Goal: Contribute content: Contribute content

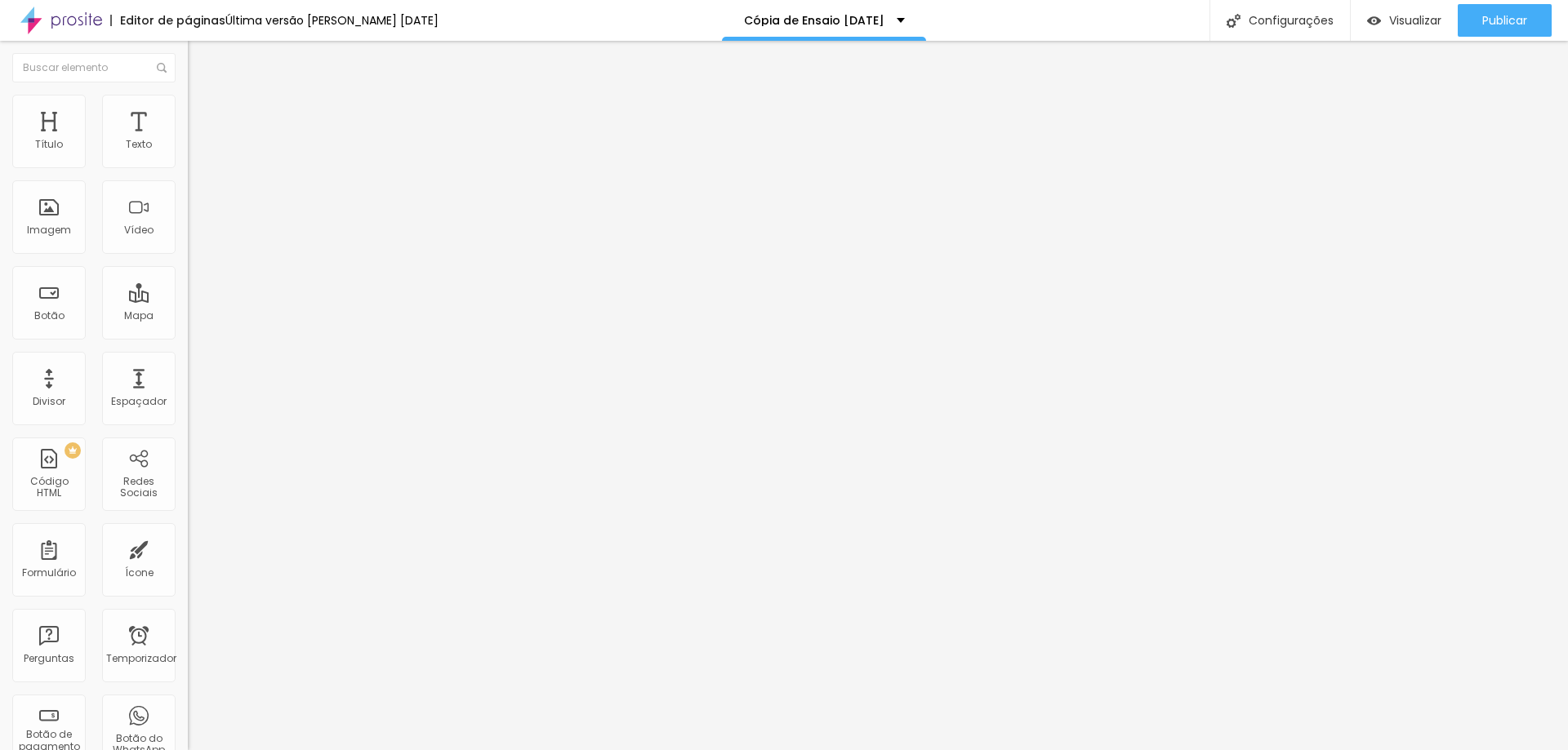
click at [188, 107] on li "Estilo" at bounding box center [282, 102] width 188 height 16
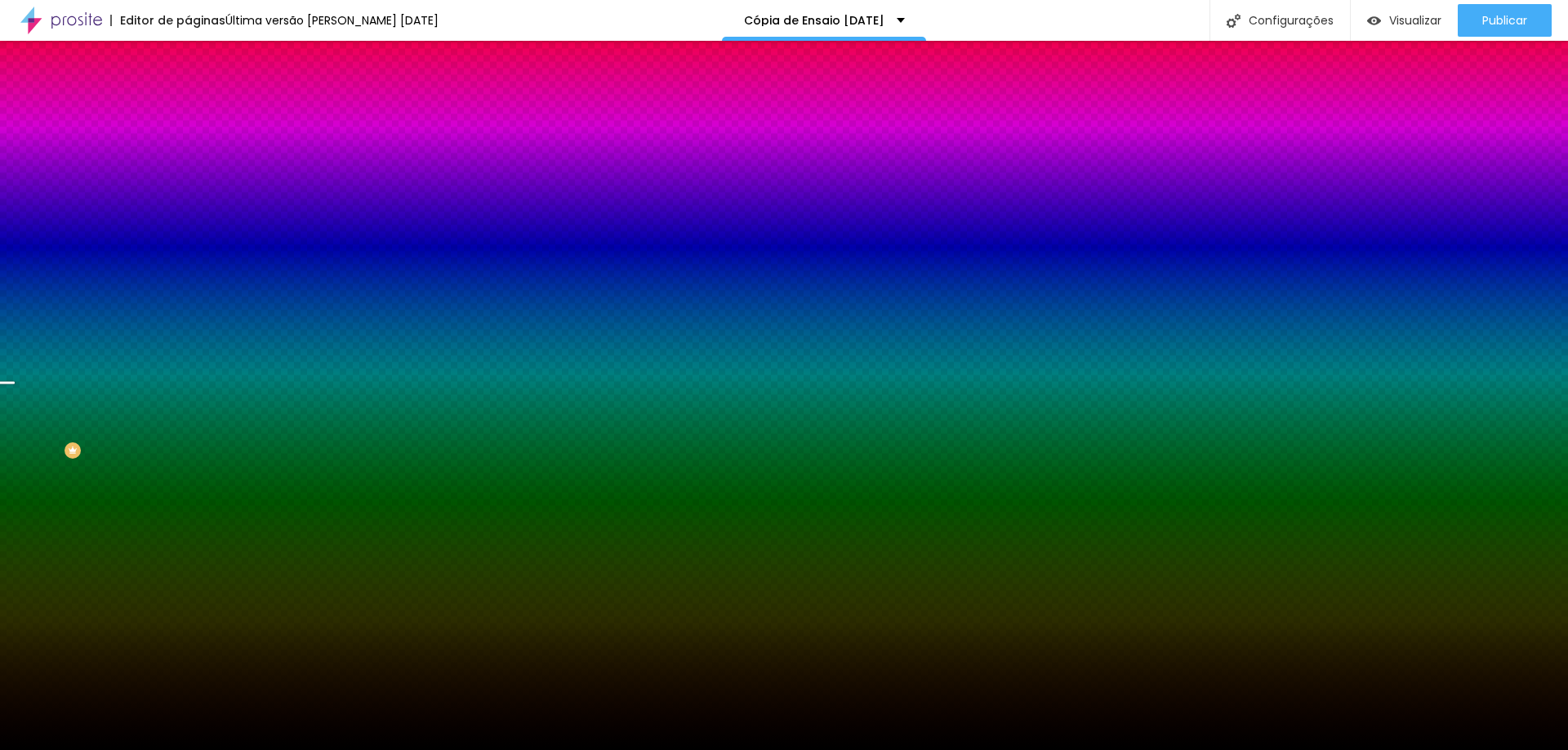
click at [188, 150] on span "Trocar imagem" at bounding box center [232, 143] width 89 height 14
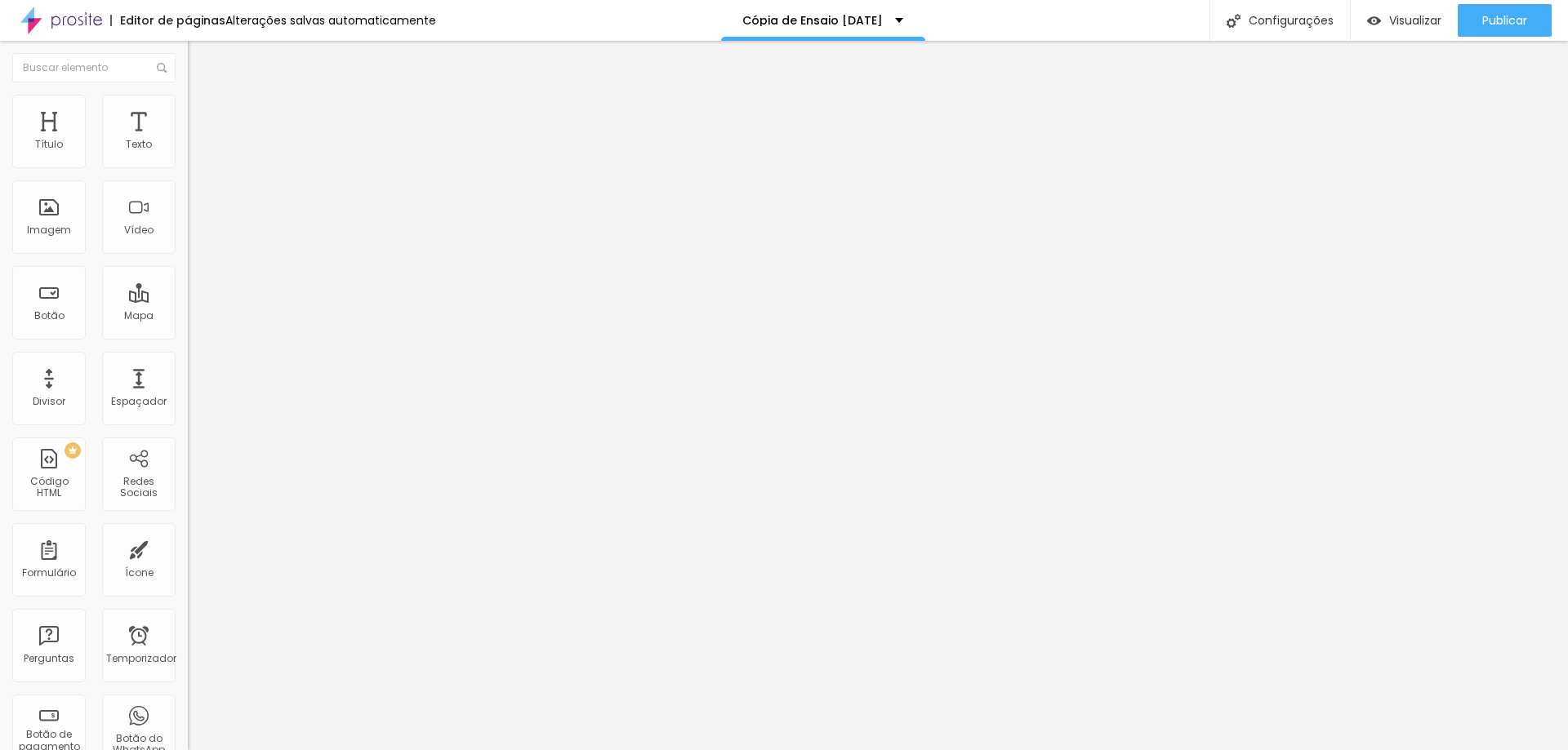
click at [198, 140] on font "Trocar imagem" at bounding box center [237, 133] width 79 height 14
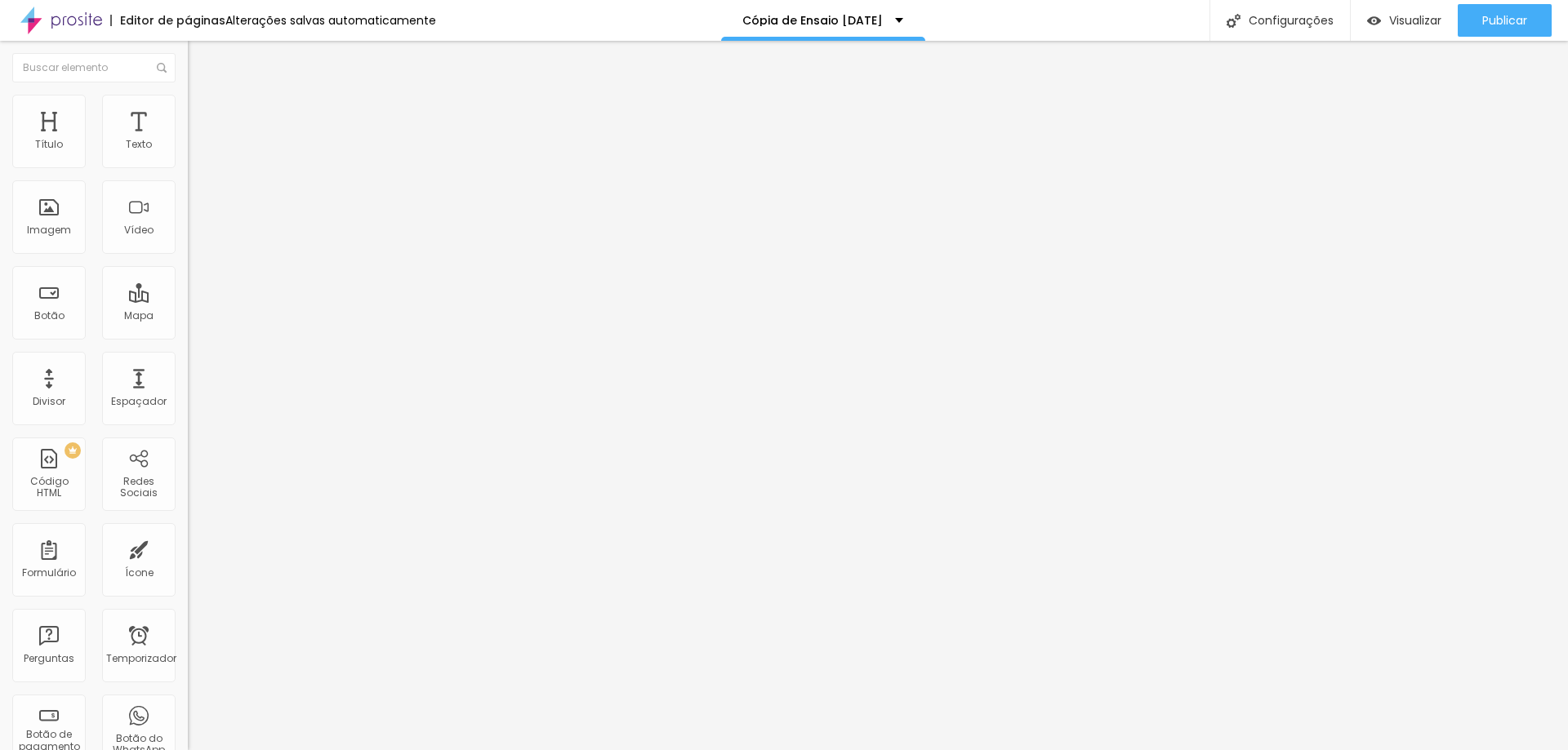
click at [292, 749] on div "Subindo 0/0 arquivos" at bounding box center [784, 755] width 1568 height 10
click at [198, 140] on font "Trocar imagem" at bounding box center [237, 133] width 79 height 14
click at [198, 140] on font "Adicionar imagem" at bounding box center [246, 133] width 96 height 14
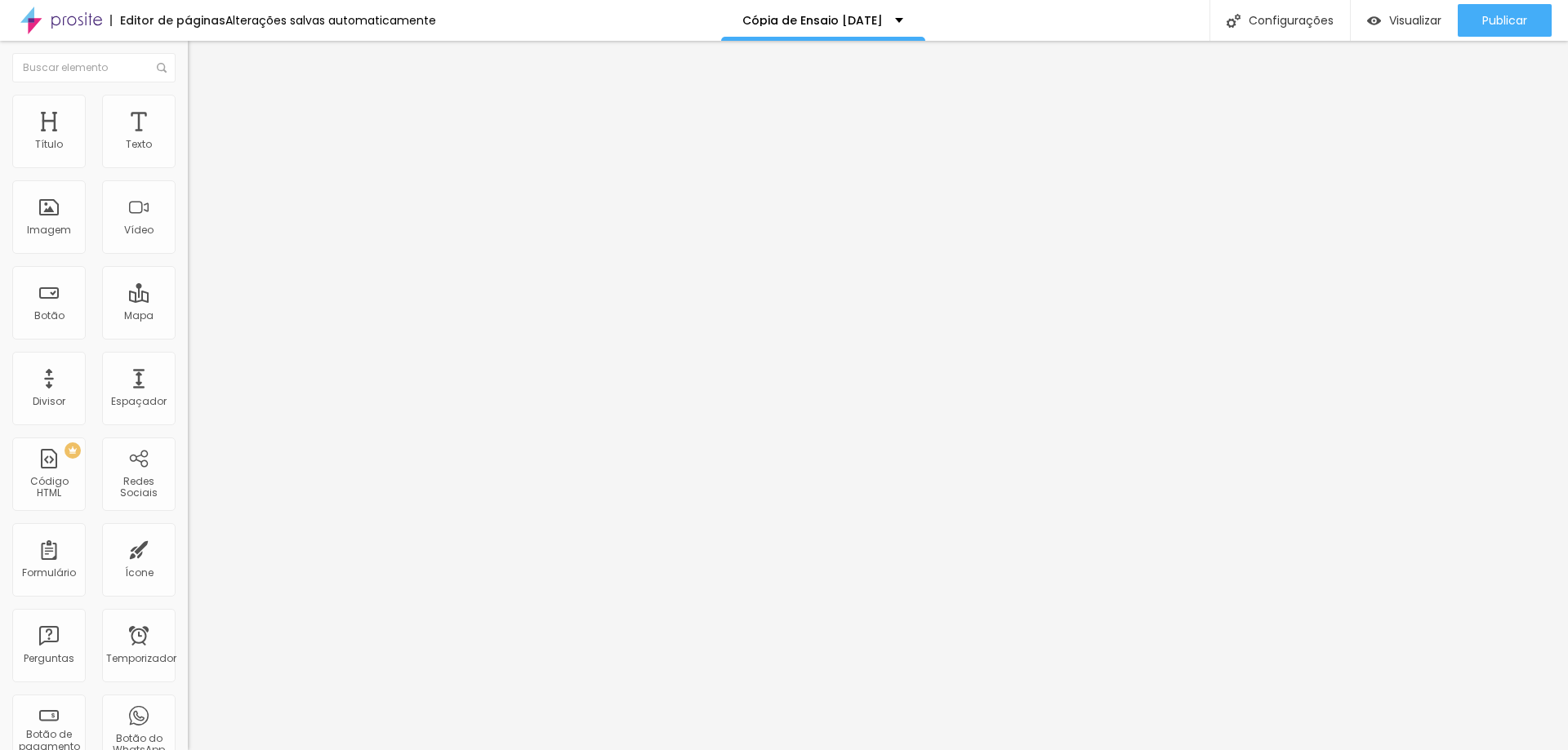
click at [188, 256] on font "Original" at bounding box center [207, 248] width 39 height 14
click at [188, 265] on span "Cinema" at bounding box center [208, 258] width 41 height 14
click at [188, 281] on span "Padrão" at bounding box center [206, 273] width 37 height 14
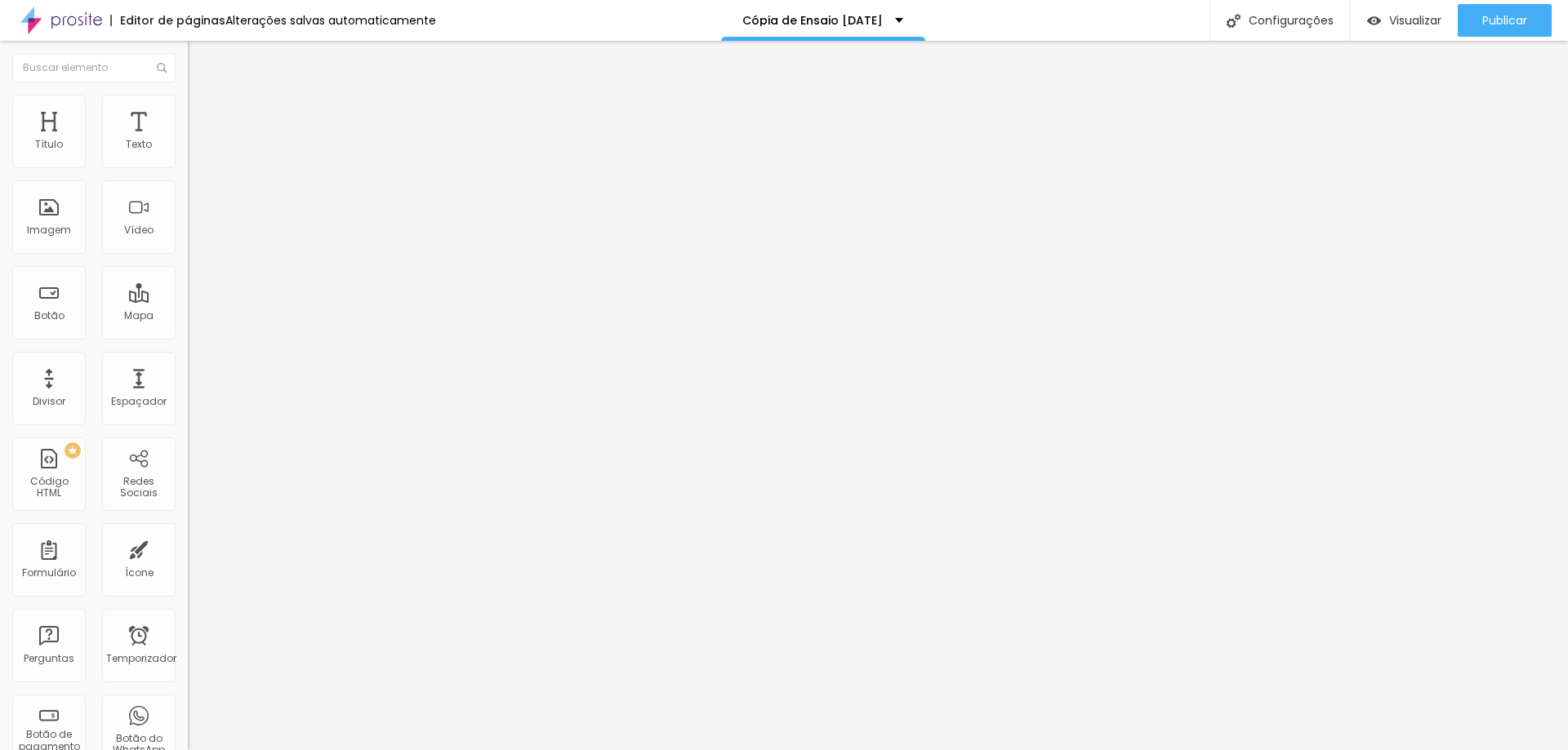
click at [188, 289] on div "Quadrado 1:1" at bounding box center [282, 284] width 188 height 10
click at [188, 299] on div "Original" at bounding box center [282, 294] width 188 height 10
click at [188, 265] on span "Cinema" at bounding box center [208, 258] width 41 height 14
click at [188, 281] on span "Padrão" at bounding box center [206, 273] width 37 height 14
click at [188, 300] on span "Original" at bounding box center [207, 294] width 39 height 14
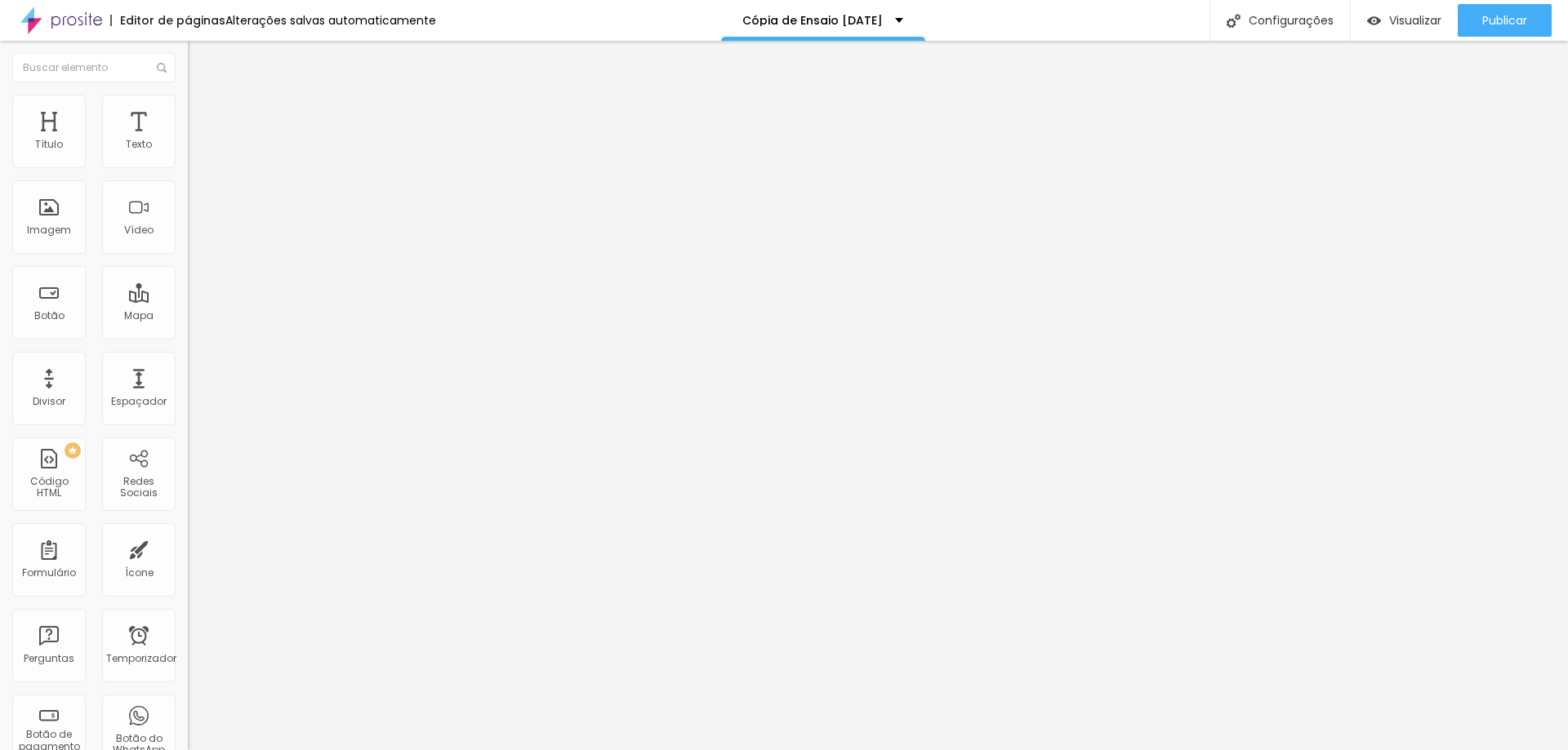
click at [202, 109] on font "Estilo" at bounding box center [215, 106] width 25 height 14
click at [202, 117] on font "Avançado" at bounding box center [229, 122] width 54 height 14
type input "7"
type input "0"
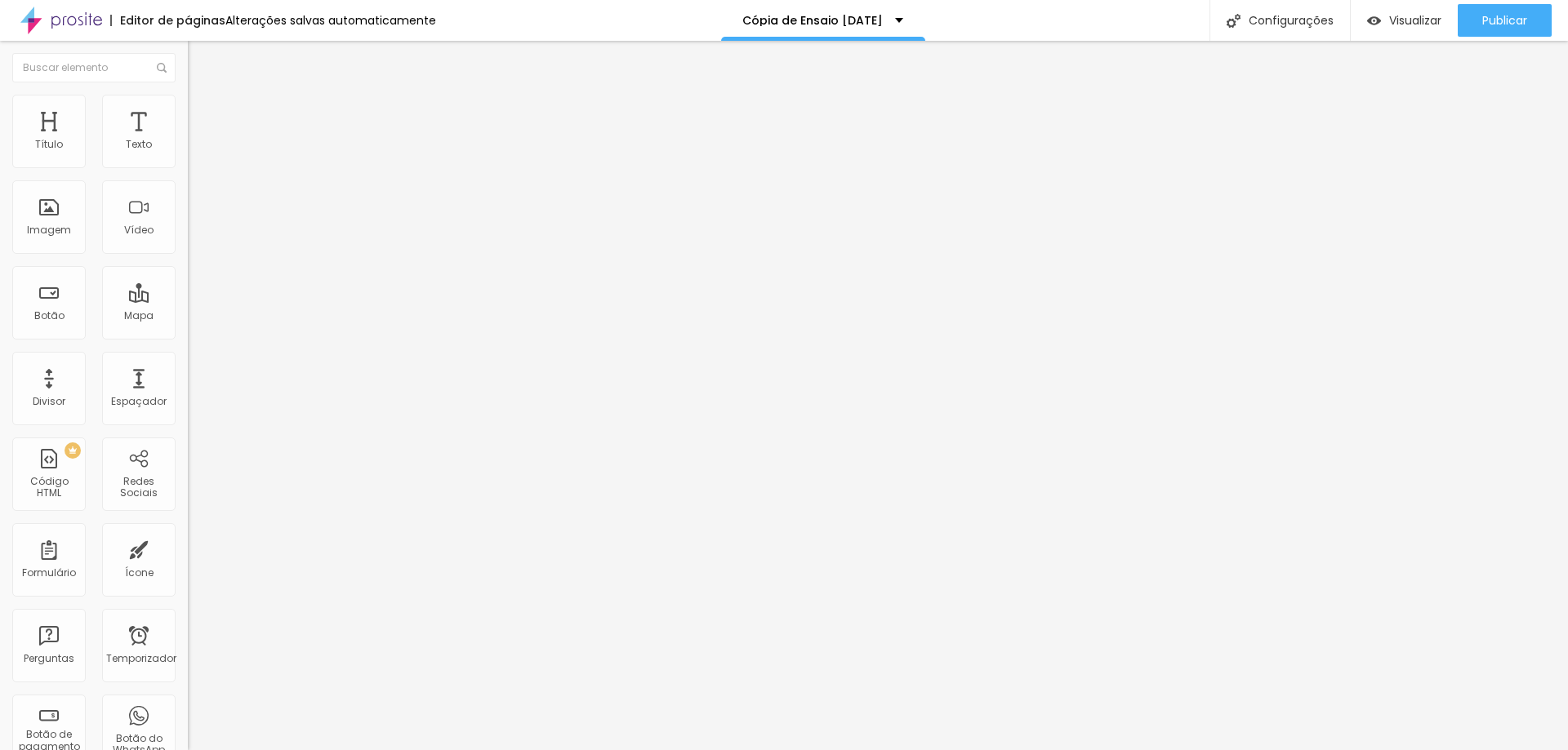
type input "0"
drag, startPoint x: 45, startPoint y: 164, endPoint x: 0, endPoint y: 163, distance: 45.0
type input "0"
click at [188, 317] on input "range" at bounding box center [241, 324] width 106 height 13
type input "0"
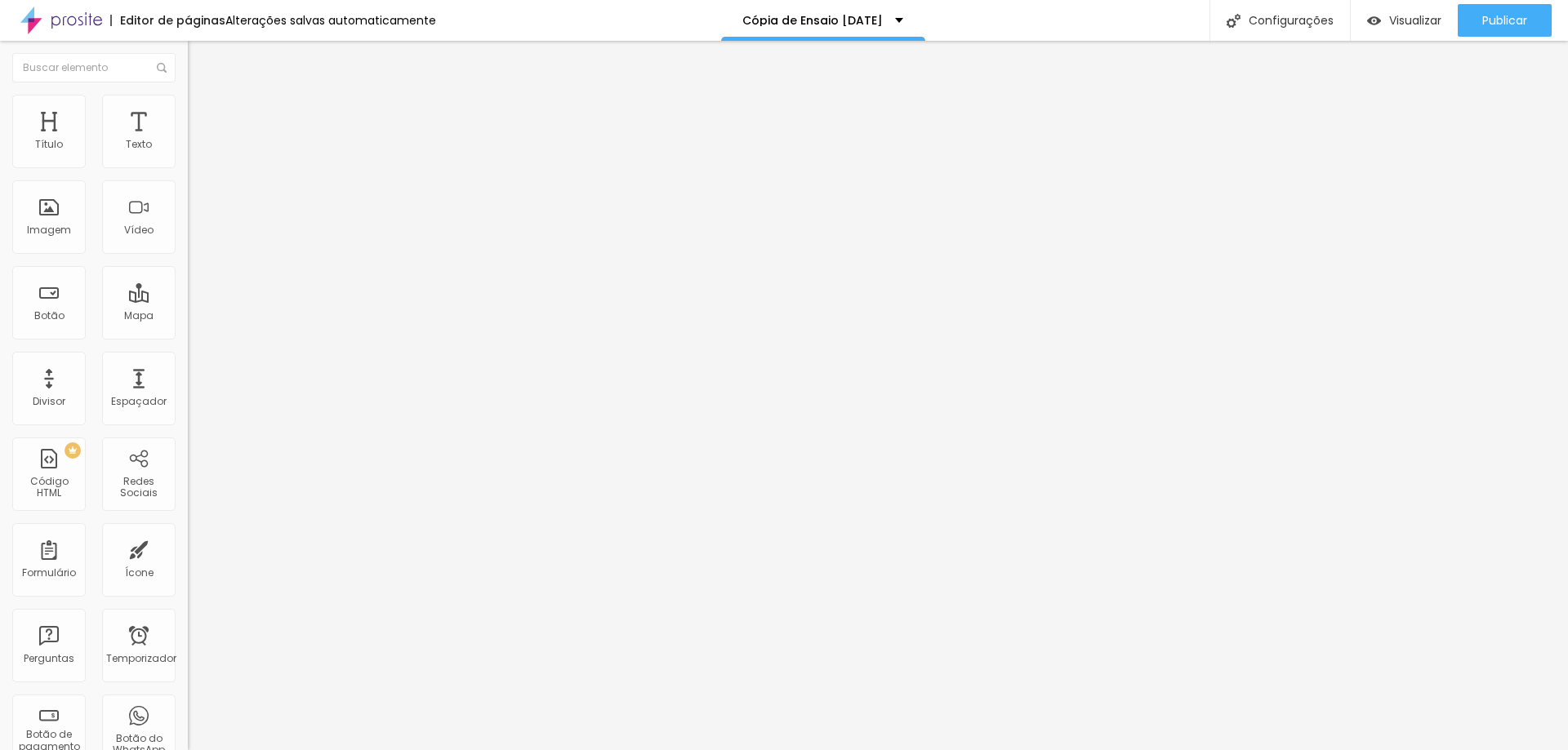
type input "0"
drag, startPoint x: 48, startPoint y: 194, endPoint x: 0, endPoint y: 186, distance: 48.7
type input "0"
click at [188, 548] on input "range" at bounding box center [241, 555] width 106 height 13
click at [188, 95] on li "Conteúdo" at bounding box center [282, 86] width 188 height 16
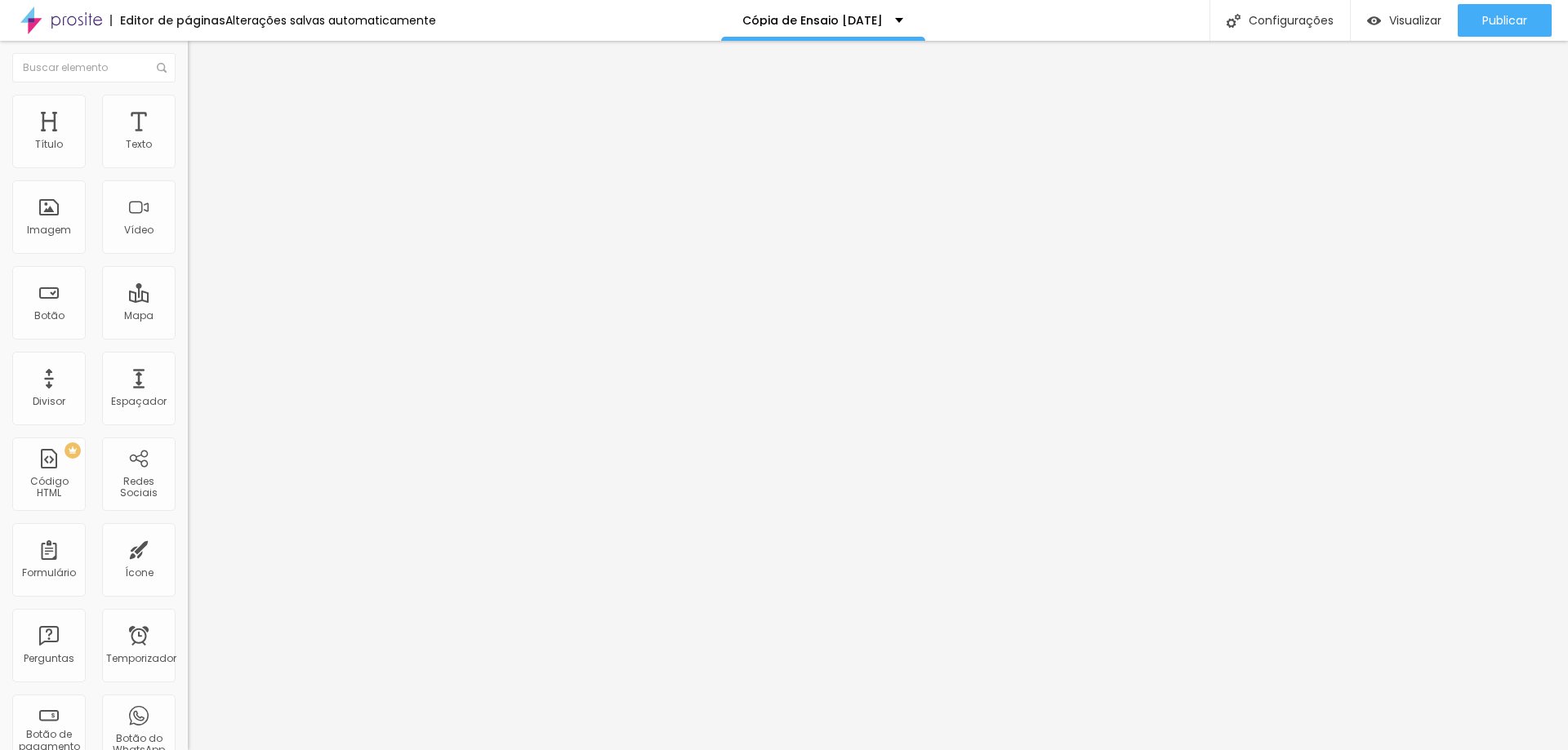
click at [188, 140] on span "Adicionar imagem" at bounding box center [241, 133] width 106 height 14
click at [202, 112] on font "Estilo" at bounding box center [215, 106] width 25 height 14
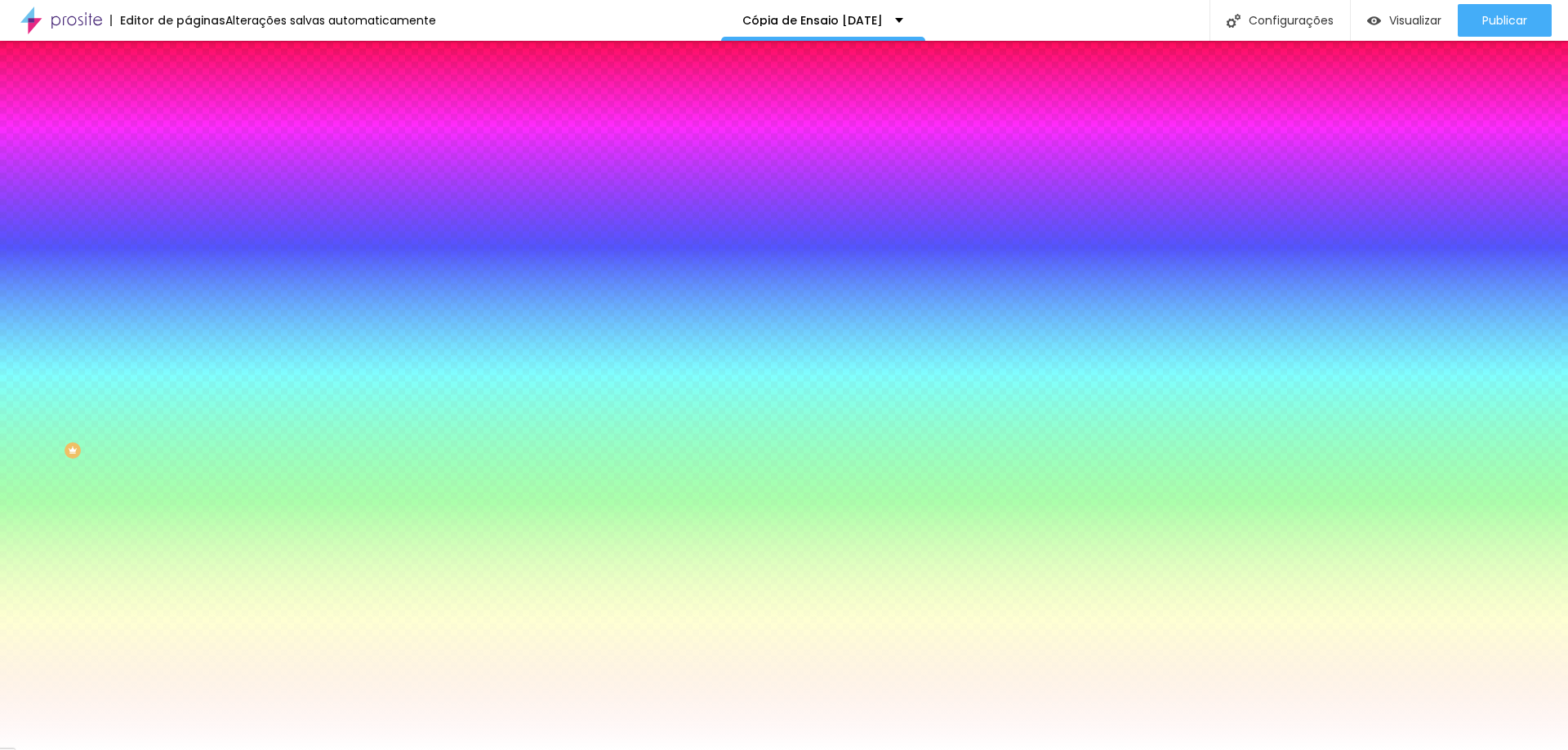
click at [202, 115] on font "Avançado" at bounding box center [229, 122] width 54 height 14
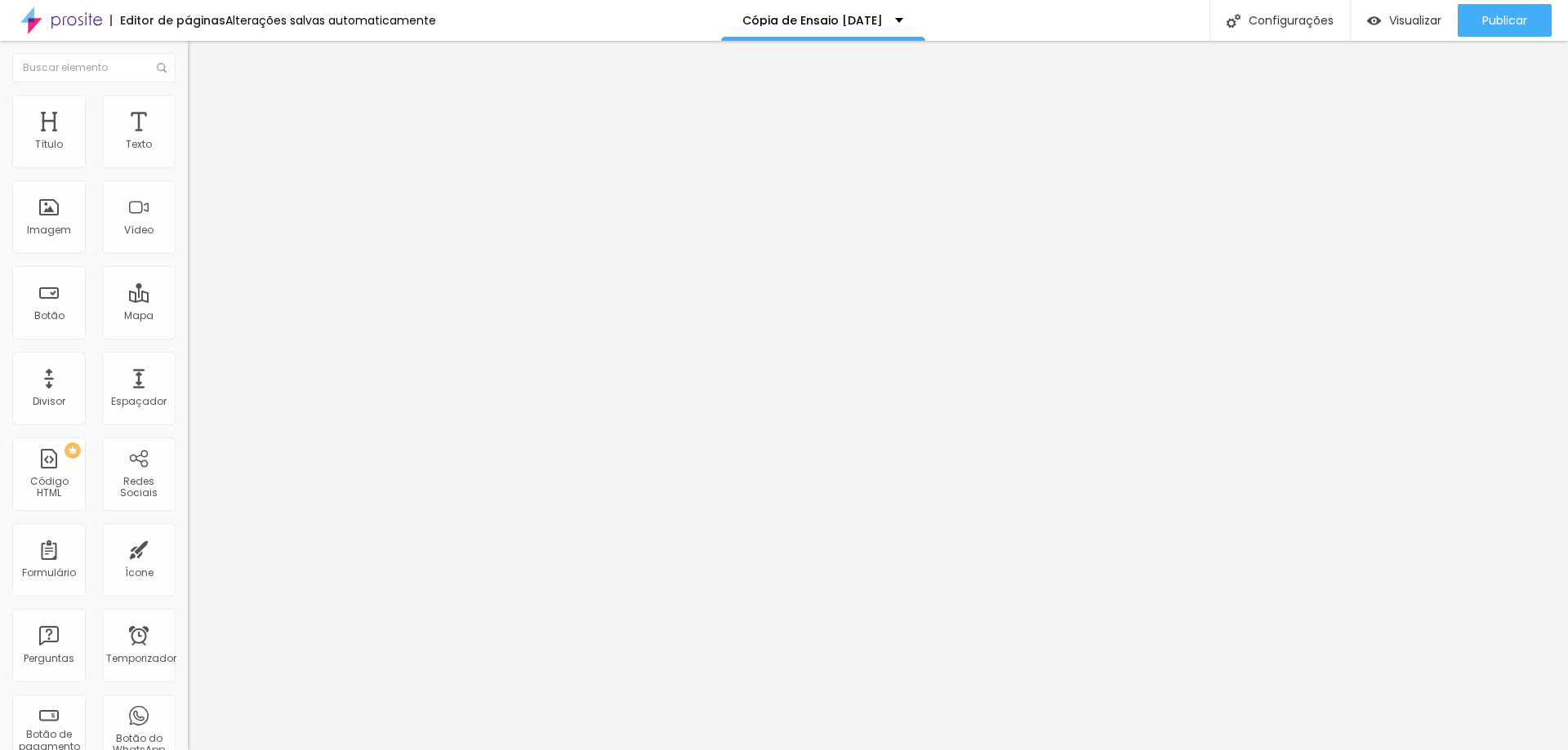
type input "7"
type input "0"
drag, startPoint x: 39, startPoint y: 191, endPoint x: 0, endPoint y: 189, distance: 39.1
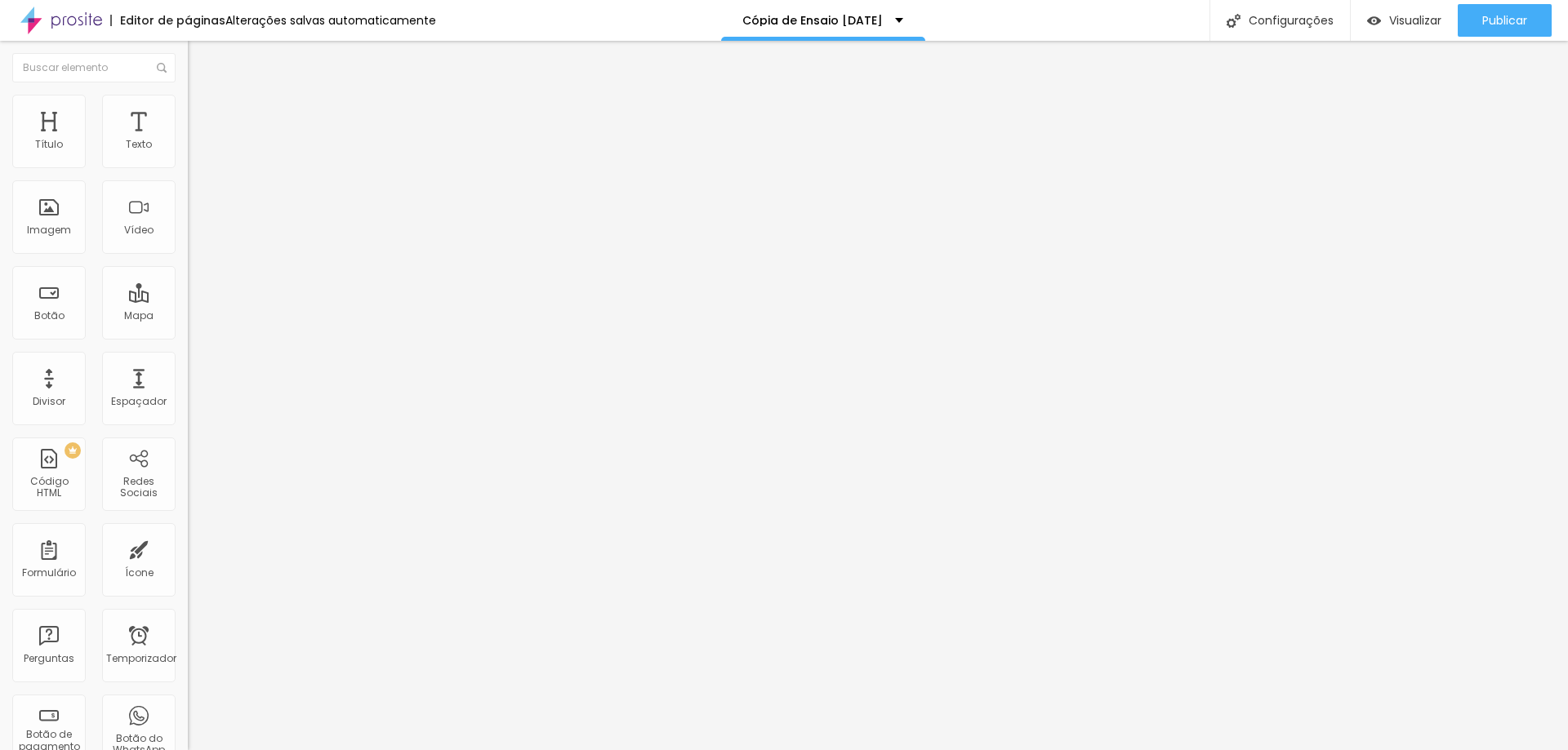
type input "0"
click at [188, 548] on input "range" at bounding box center [241, 555] width 106 height 13
type input "10"
drag, startPoint x: 41, startPoint y: 160, endPoint x: 0, endPoint y: 163, distance: 41.1
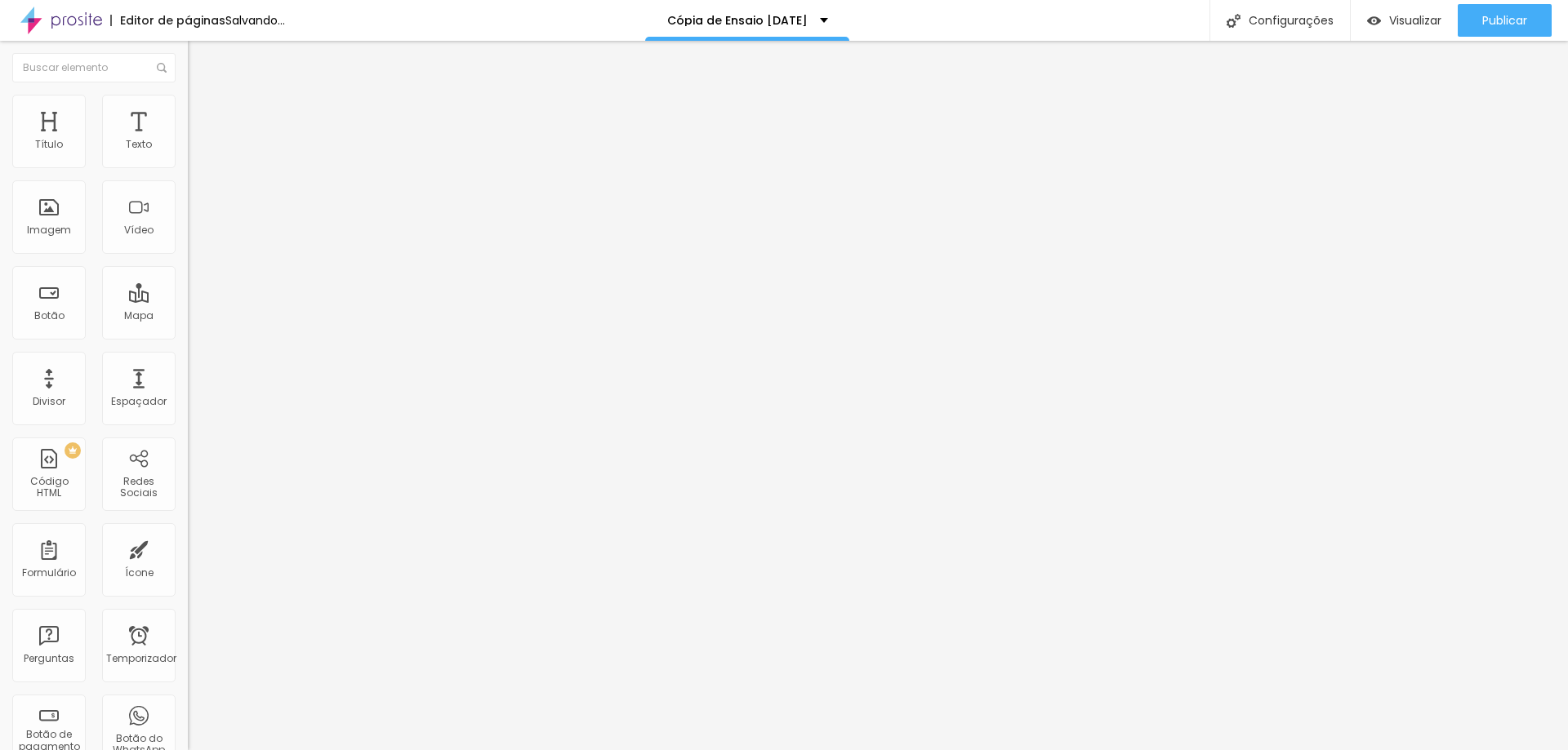
type input "10"
click at [188, 300] on input "range" at bounding box center [241, 307] width 106 height 13
click at [188, 157] on button "button" at bounding box center [199, 148] width 23 height 17
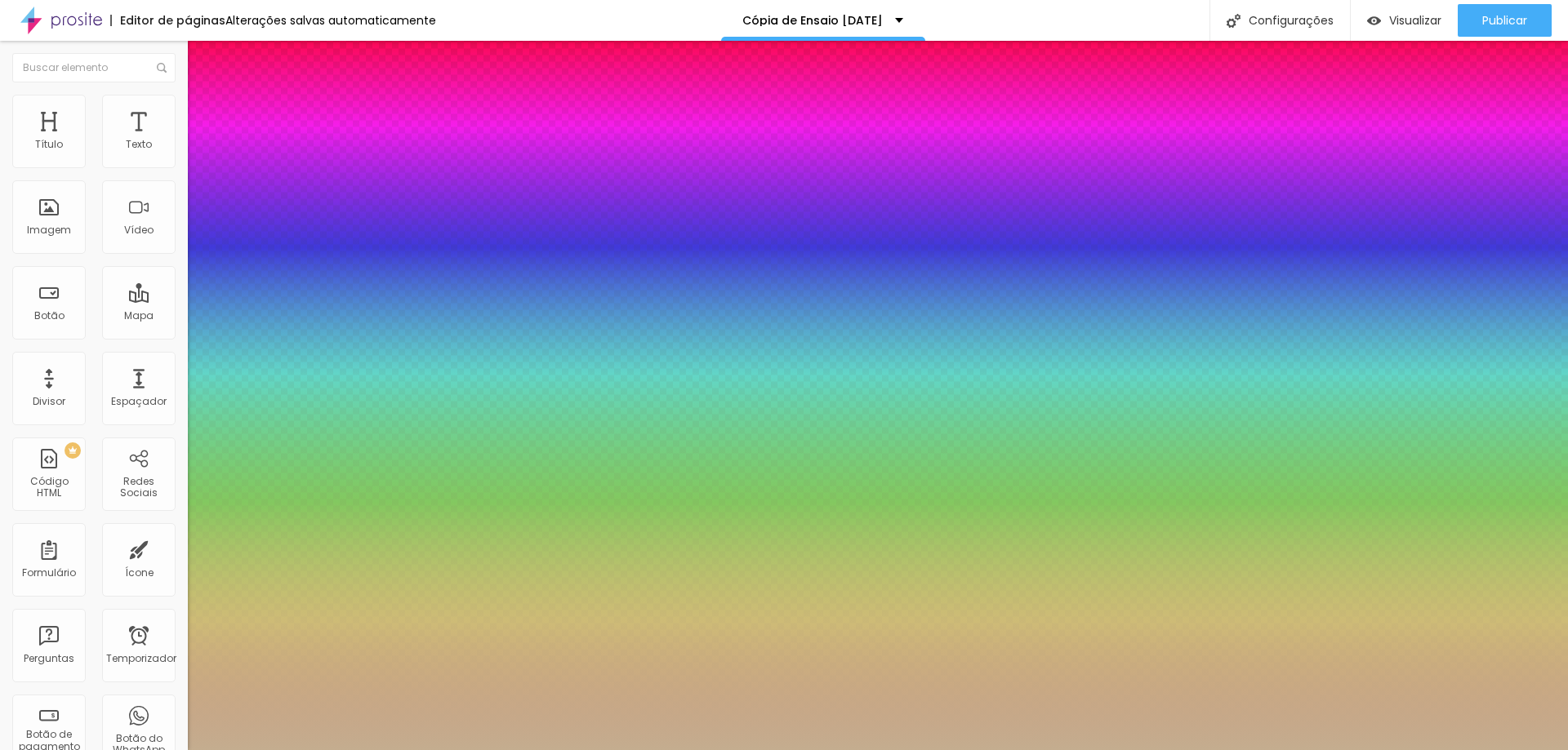
type input "1"
click at [879, 749] on div at bounding box center [784, 750] width 1568 height 0
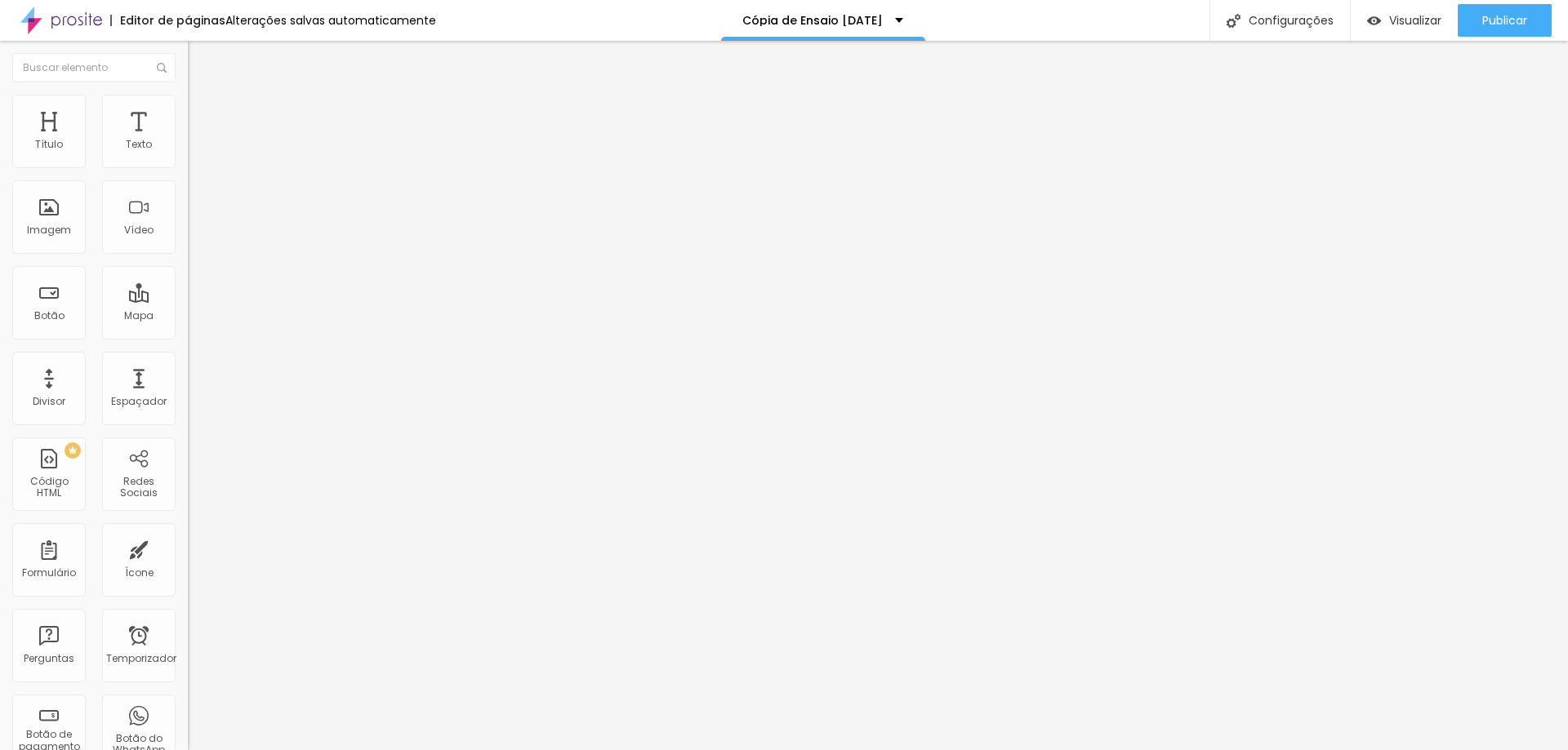
click at [188, 106] on li "Avançado" at bounding box center [282, 102] width 188 height 16
click at [202, 96] on font "Estilo" at bounding box center [215, 89] width 25 height 14
click at [195, 152] on icon "button" at bounding box center [200, 147] width 10 height 10
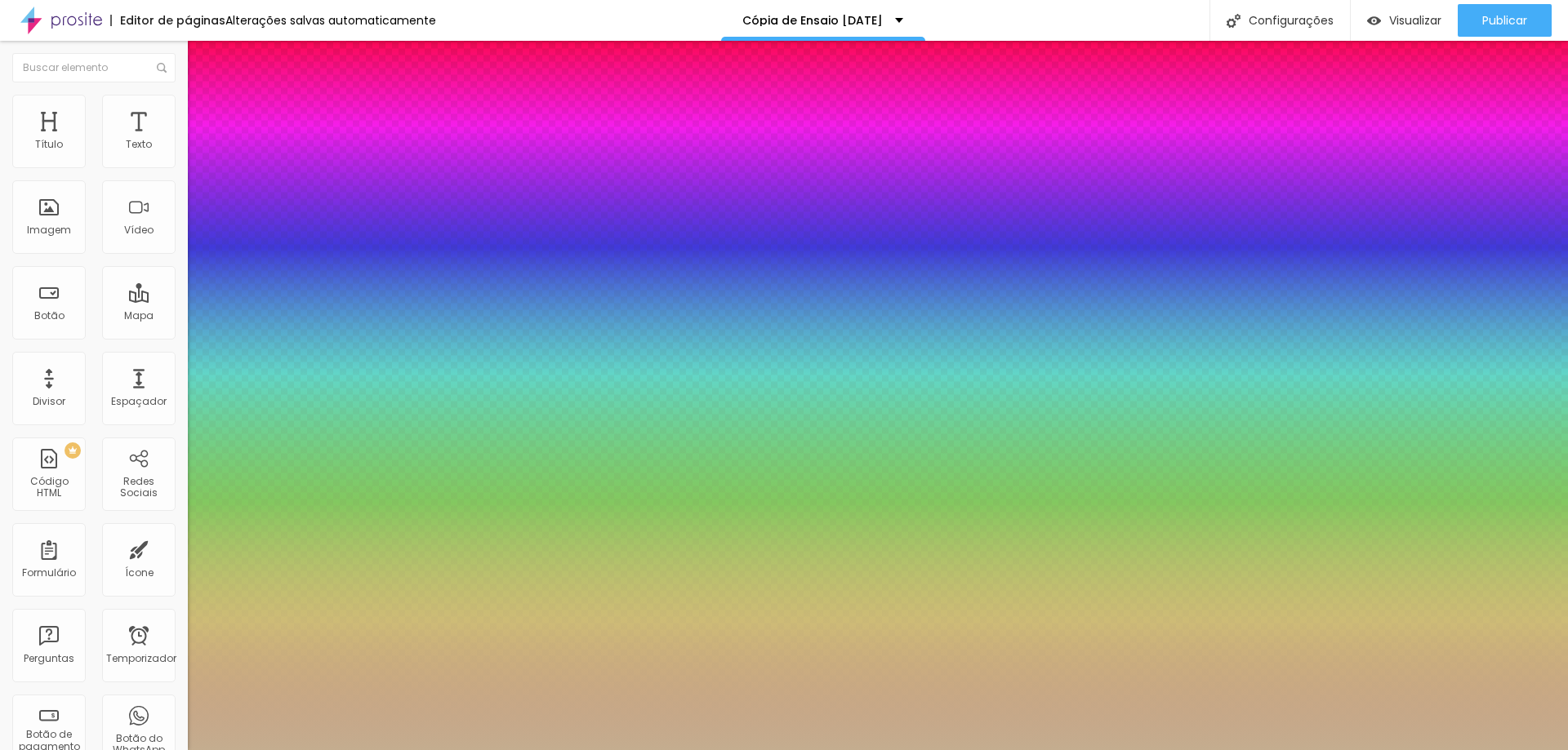
type input "1"
select select "SourceSerifProBold"
type input "1"
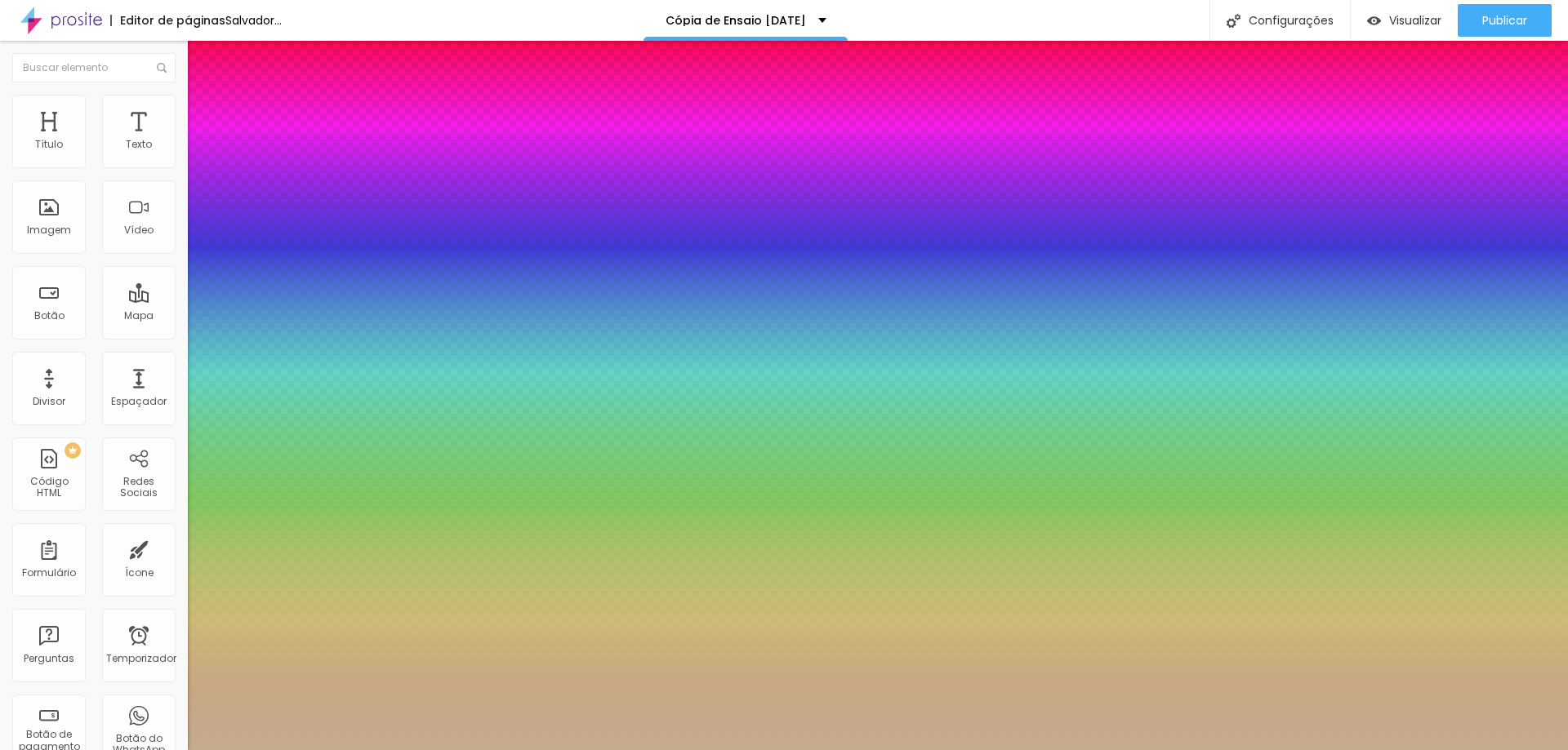
click at [912, 749] on div at bounding box center [784, 750] width 1568 height 0
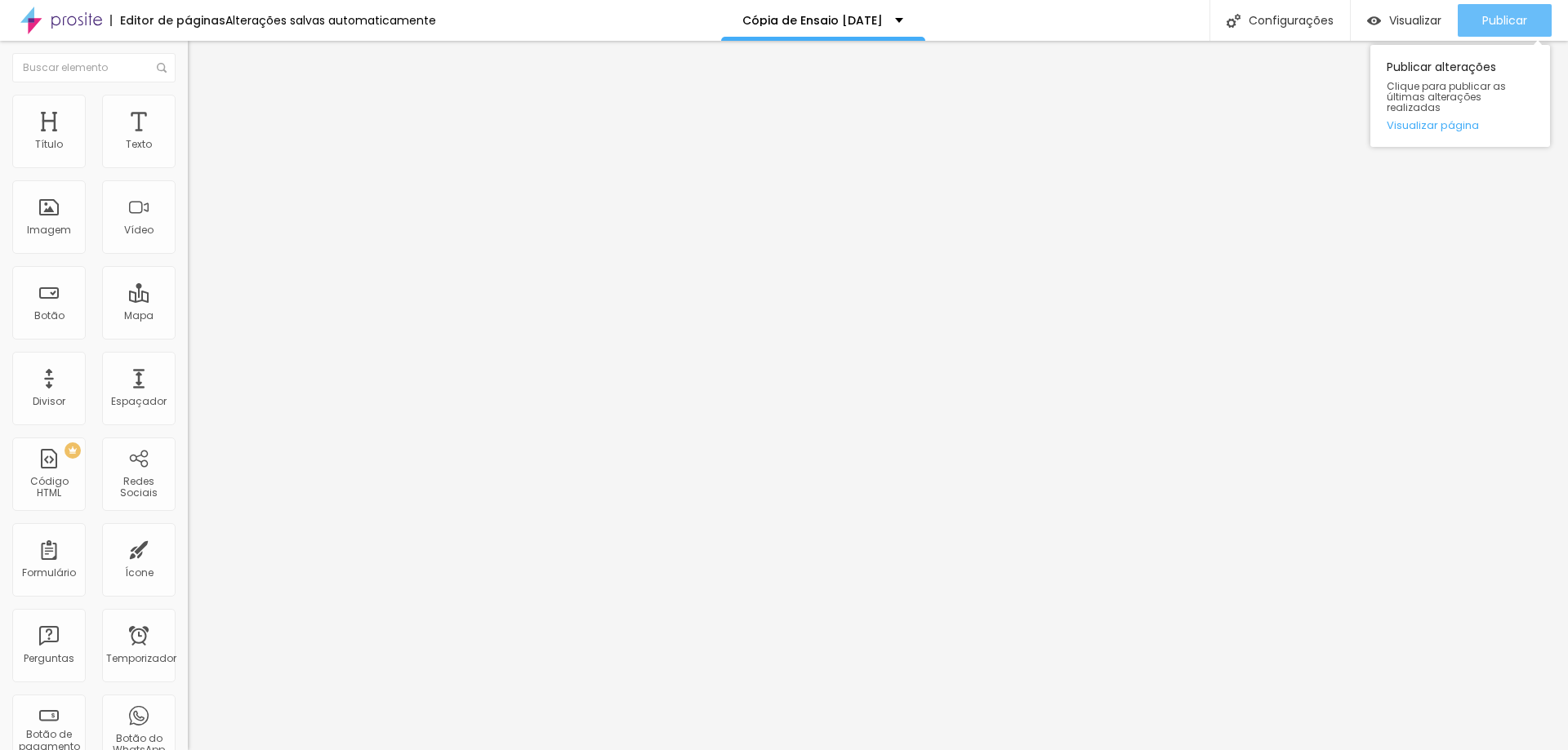
click at [1482, 8] on div "Publicar" at bounding box center [1504, 20] width 45 height 33
click at [1492, 35] on div "Publicar" at bounding box center [1504, 20] width 45 height 33
click at [1504, 29] on div "Publicar" at bounding box center [1504, 20] width 45 height 33
click at [1515, 23] on font "Publicar" at bounding box center [1504, 20] width 45 height 16
click at [188, 157] on button "button" at bounding box center [199, 148] width 23 height 17
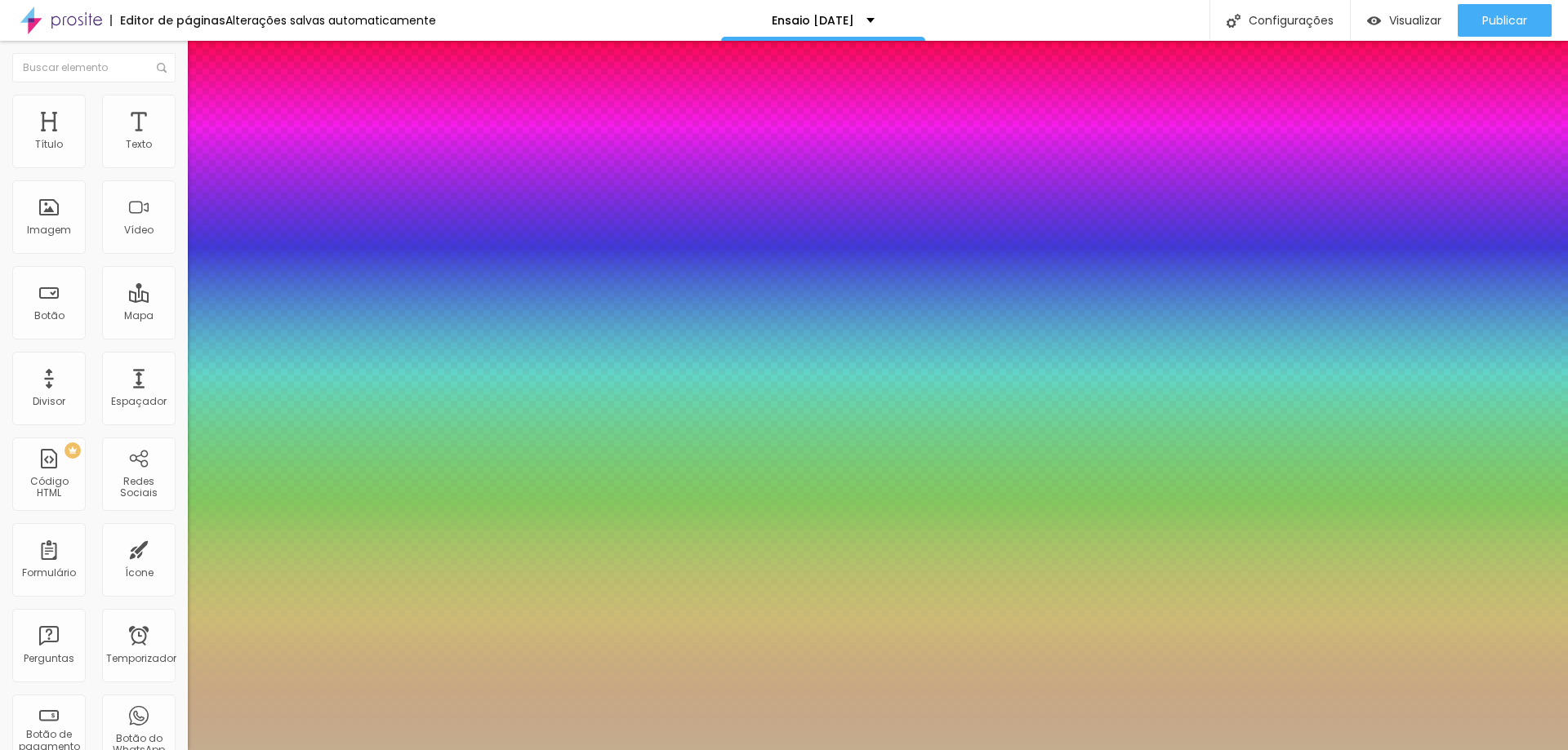
type input "1"
select select "SourceSerifPro"
type input "1"
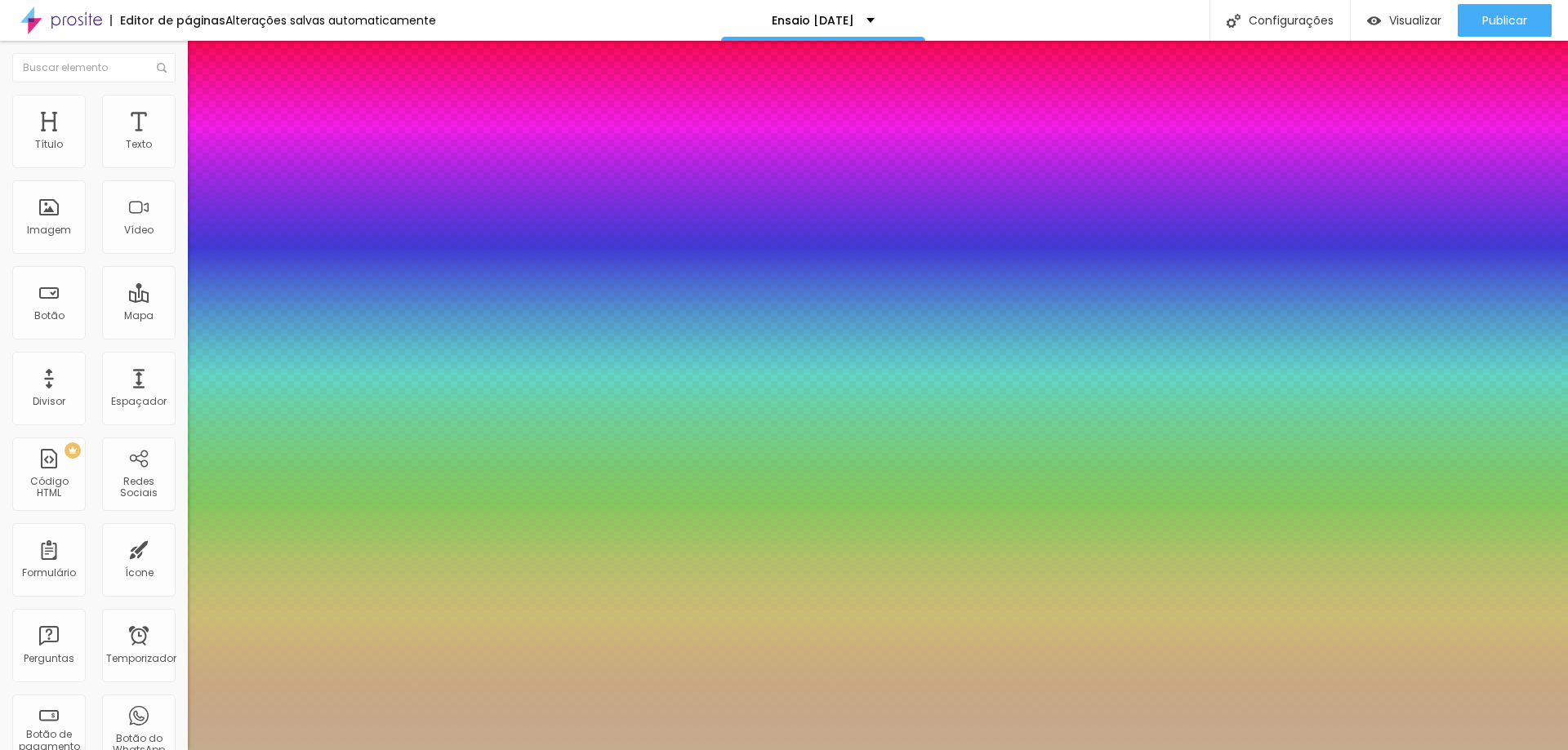
click at [909, 749] on div at bounding box center [784, 750] width 1568 height 0
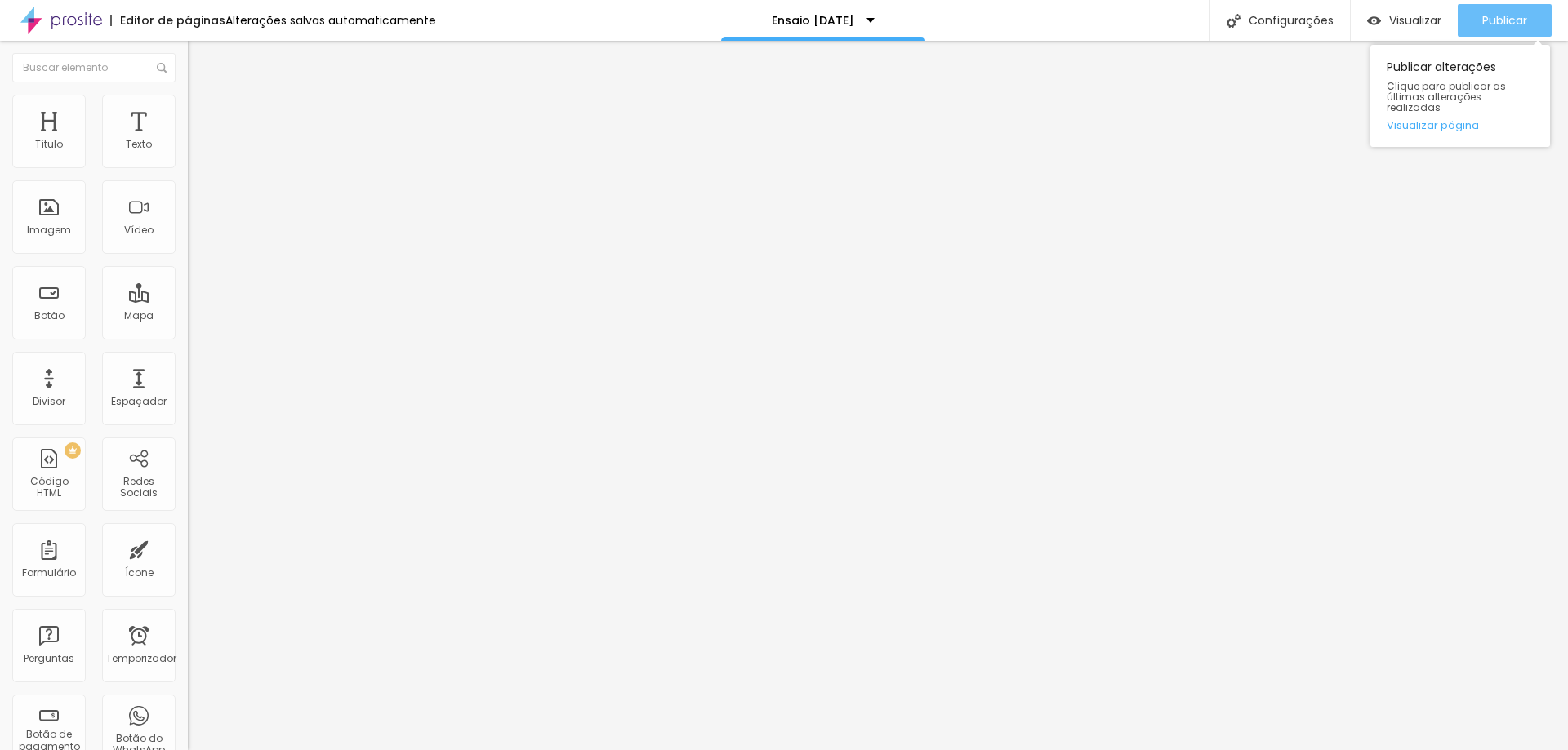
click at [1508, 17] on font "Publicar" at bounding box center [1504, 20] width 45 height 16
